Goal: Information Seeking & Learning: Learn about a topic

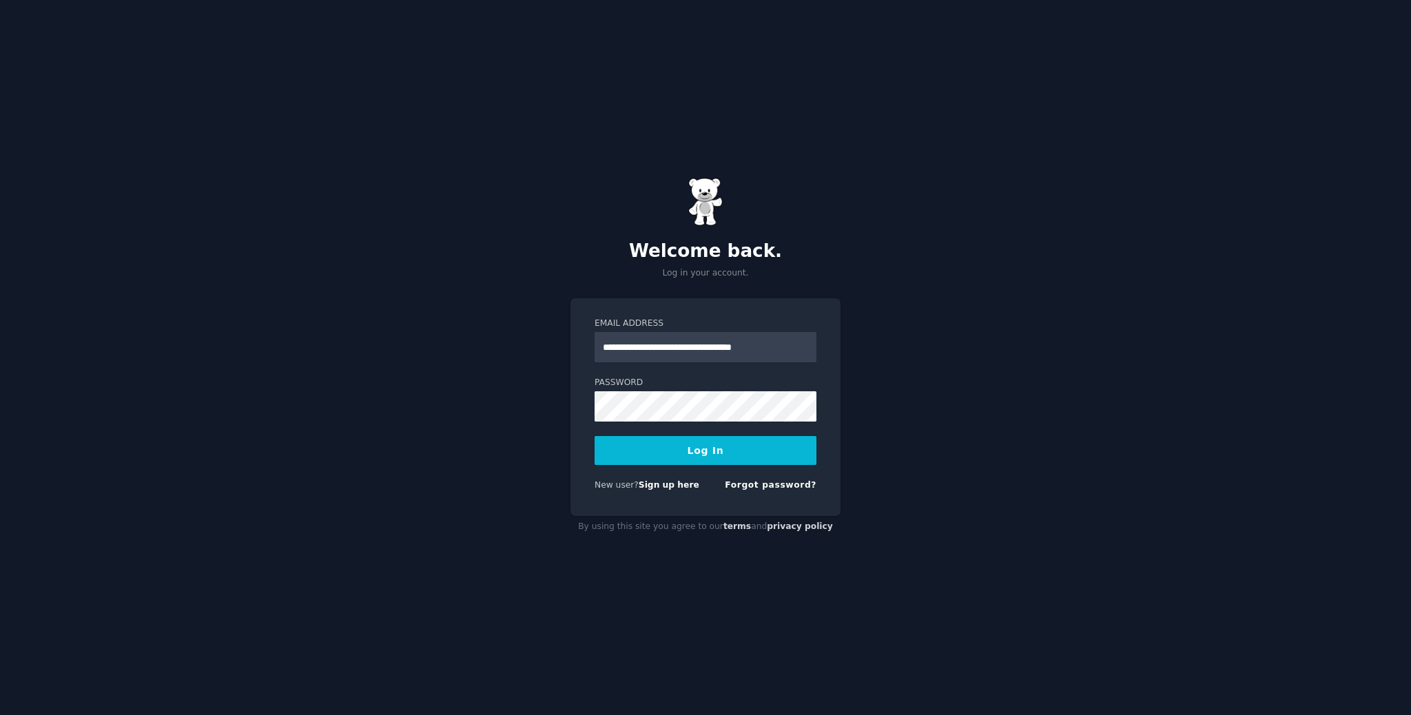
type input "**********"
click at [719, 449] on button "Log In" at bounding box center [706, 450] width 222 height 29
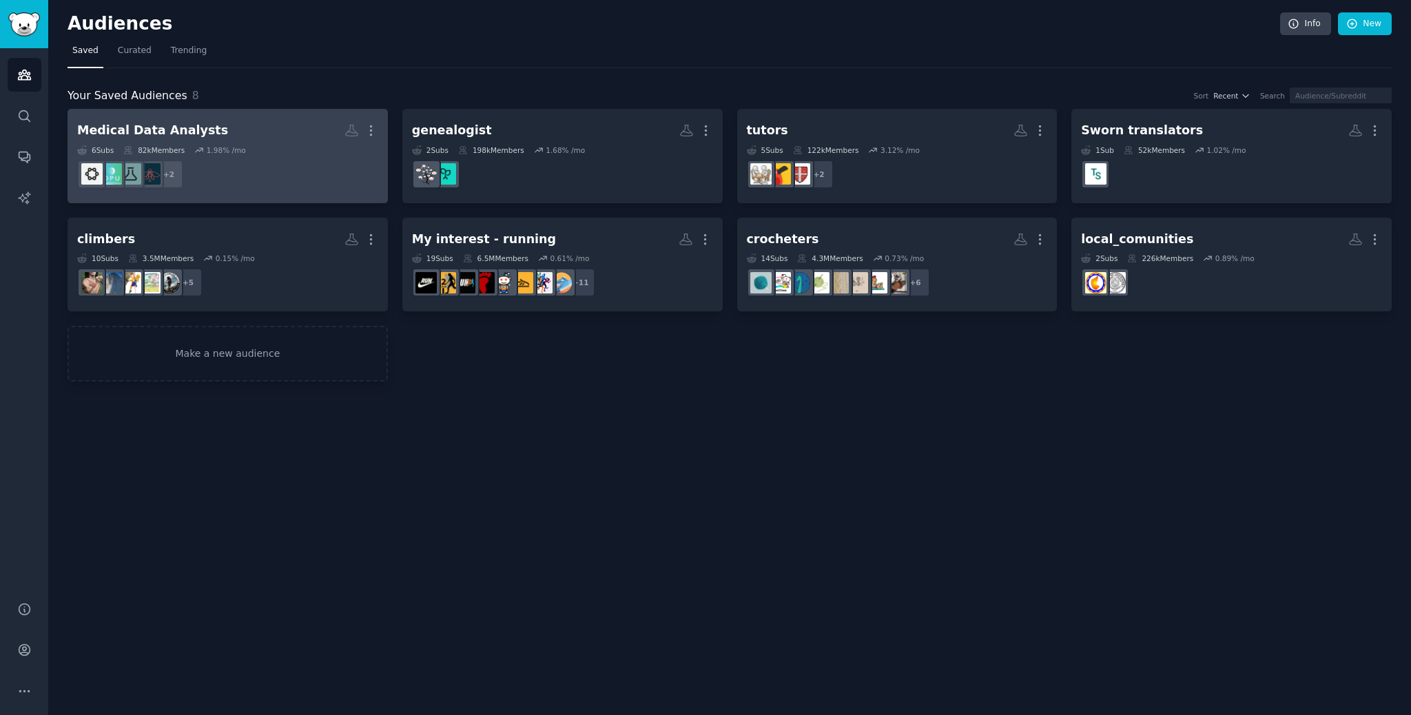
click at [265, 147] on div "6 Sub s 82k Members 1.98 % /mo" at bounding box center [227, 150] width 301 height 10
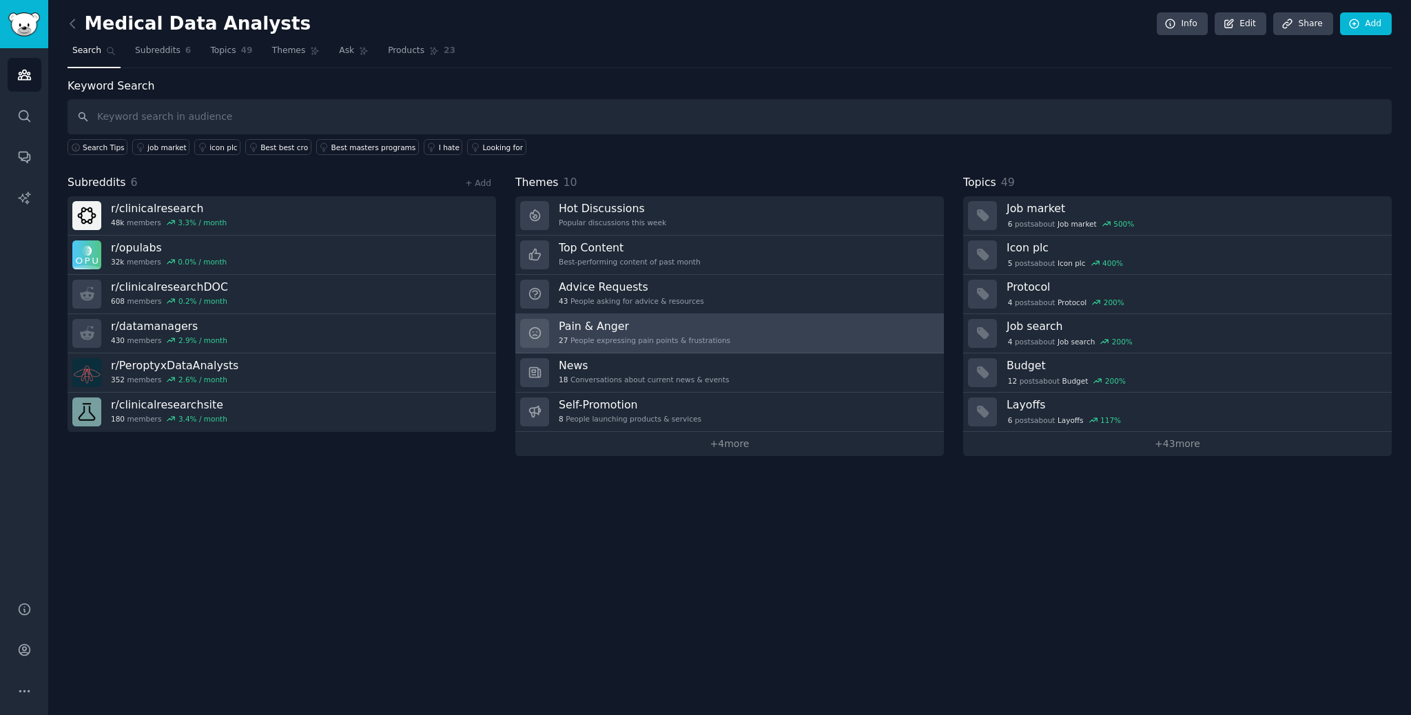
click at [655, 327] on h3 "Pain & Anger" at bounding box center [645, 326] width 172 height 14
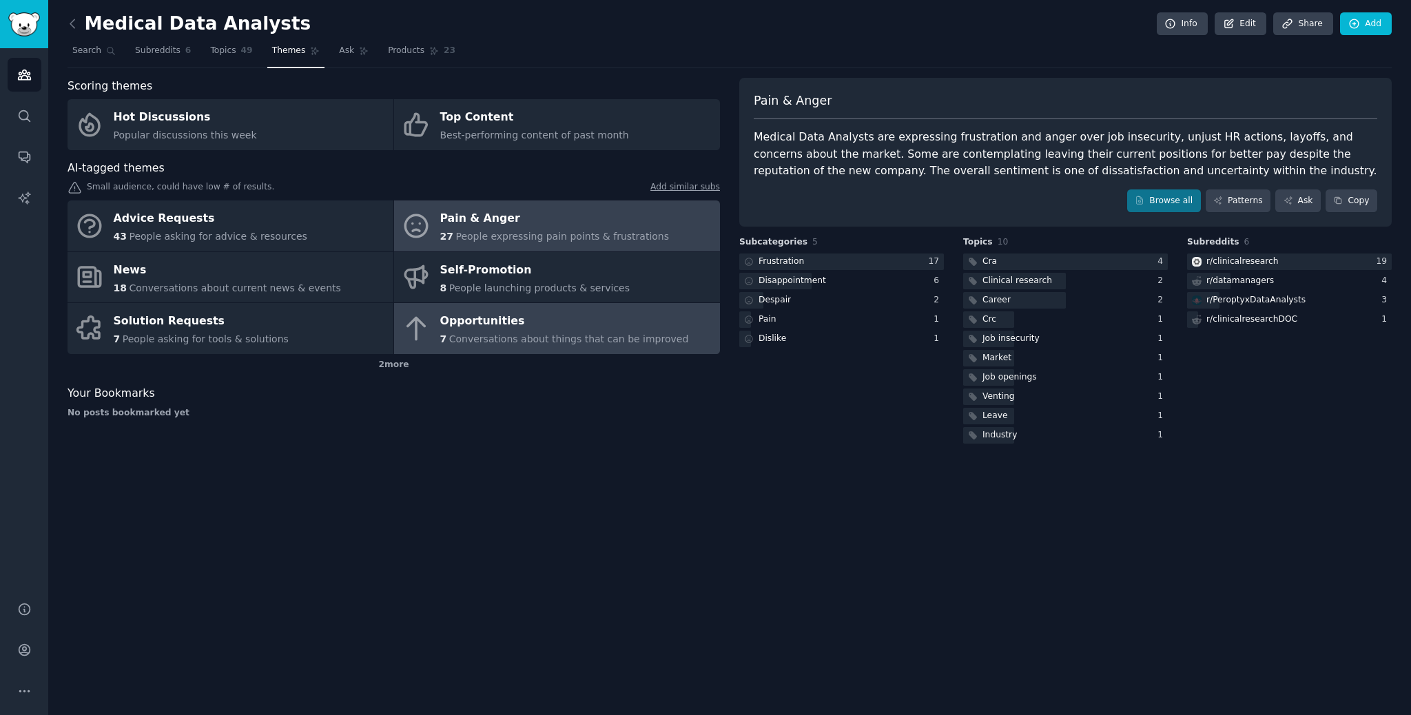
click at [475, 332] on div "Opportunities" at bounding box center [564, 322] width 249 height 22
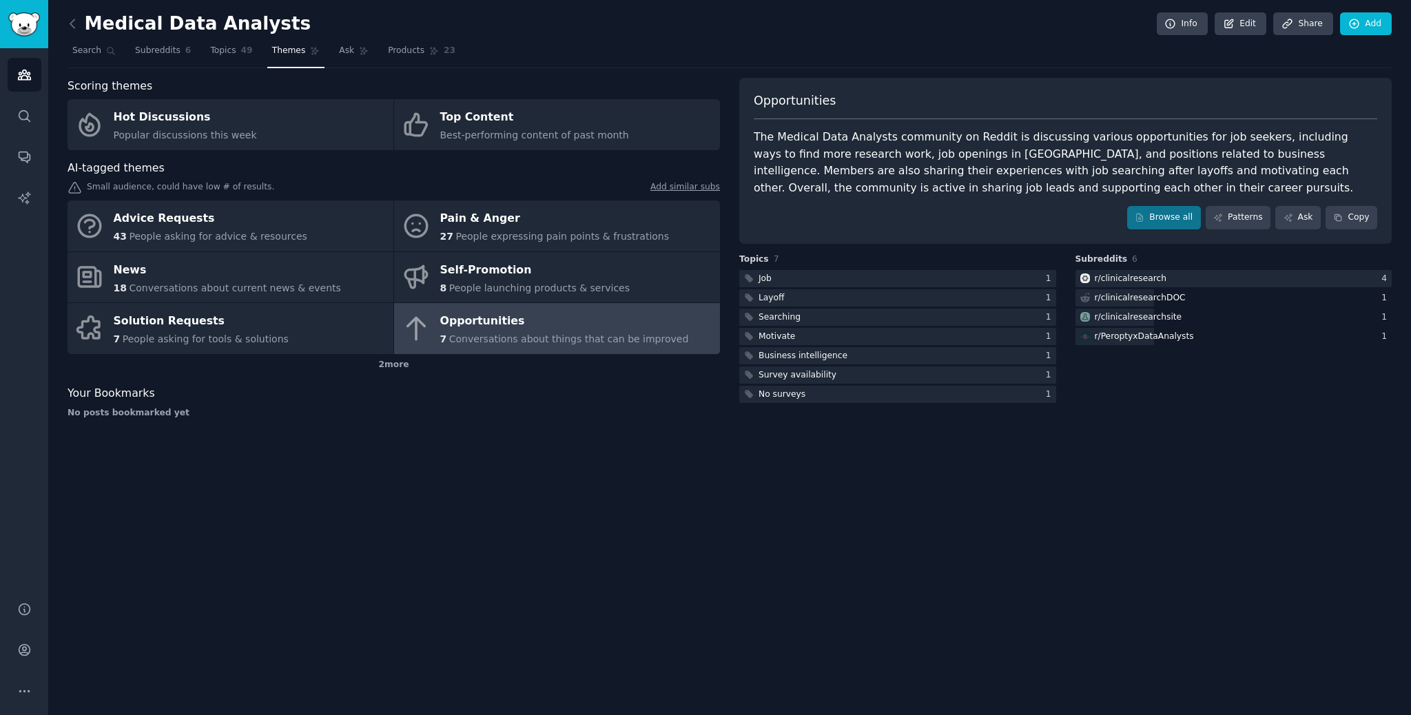
click at [679, 523] on div "Medical Data Analysts Info Edit Share Add Search Subreddits 6 Topics 49 Themes …" at bounding box center [729, 357] width 1363 height 715
click at [211, 335] on span "People asking for tools & solutions" at bounding box center [206, 338] width 166 height 11
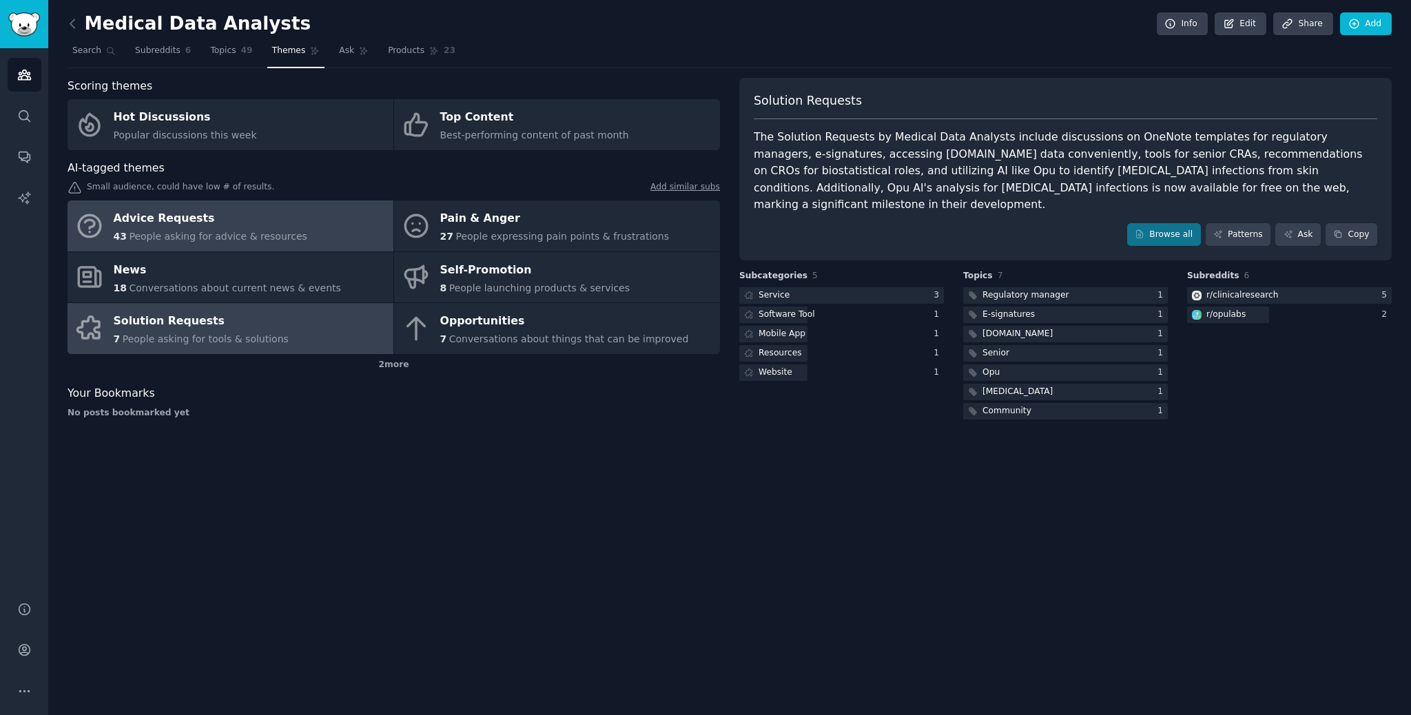
click at [243, 234] on span "People asking for advice & resources" at bounding box center [218, 236] width 178 height 11
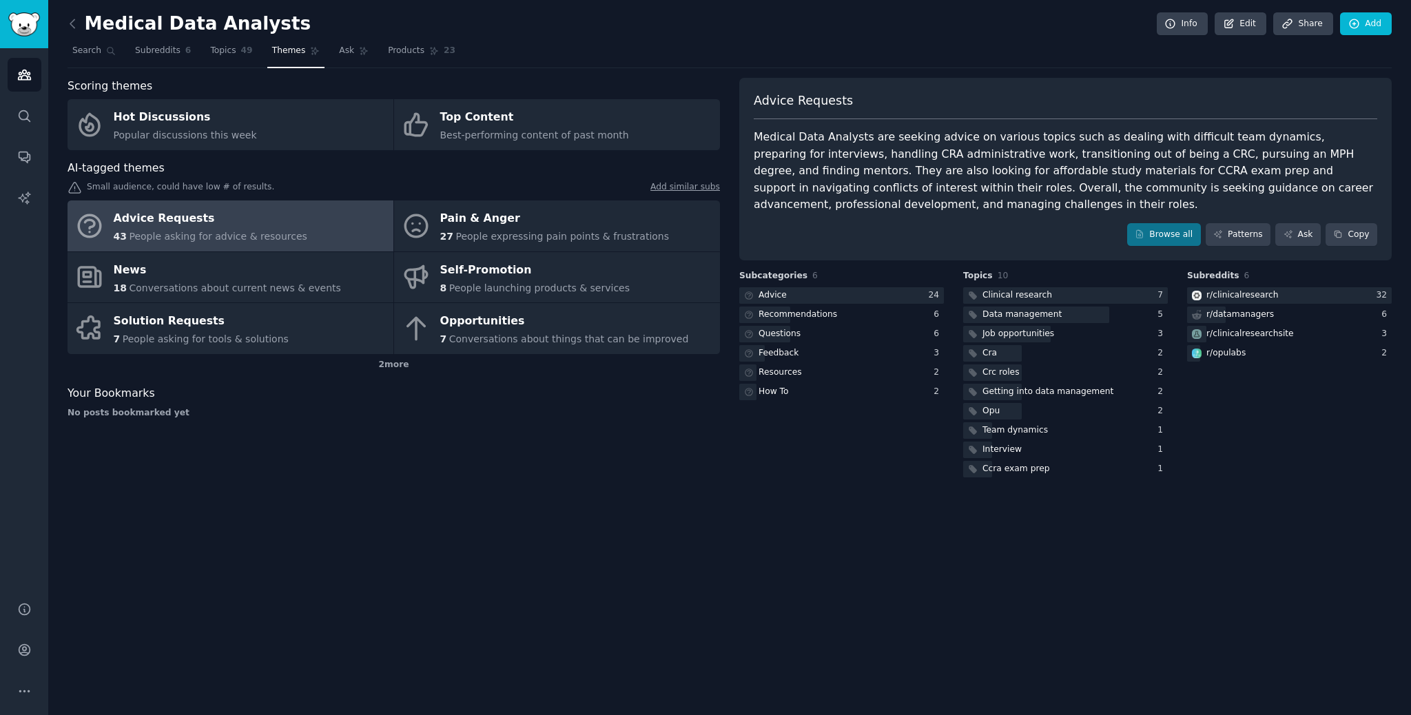
click at [1076, 603] on div "Medical Data Analysts Info Edit Share Add Search Subreddits 6 Topics 49 Themes …" at bounding box center [729, 357] width 1363 height 715
click at [544, 546] on div "Medical Data Analysts Info Edit Share Add Search Subreddits 6 Topics 49 Themes …" at bounding box center [729, 357] width 1363 height 715
